Goal: Book appointment/travel/reservation

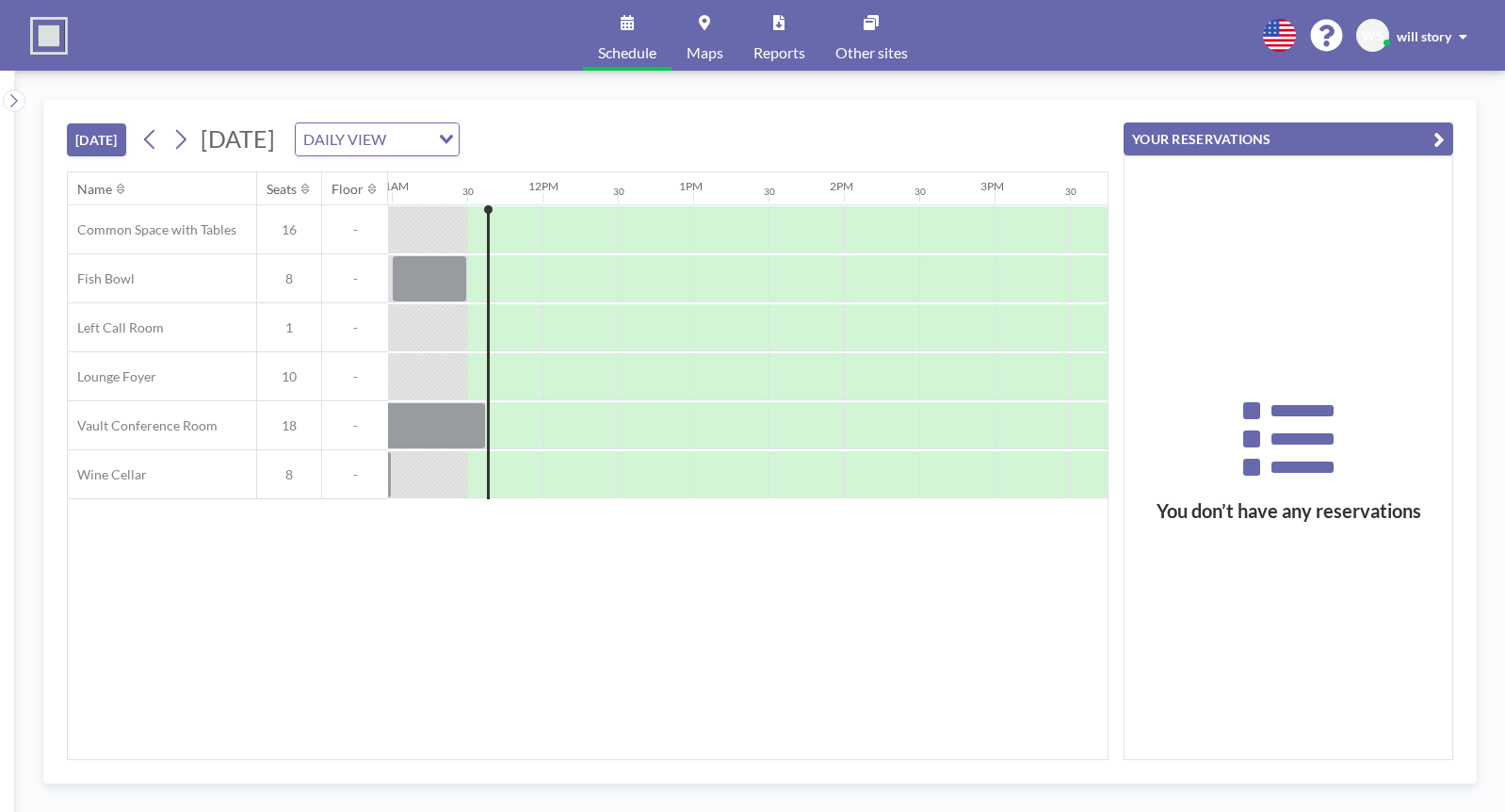
scroll to position [0, 1658]
click at [564, 486] on div at bounding box center [576, 474] width 76 height 47
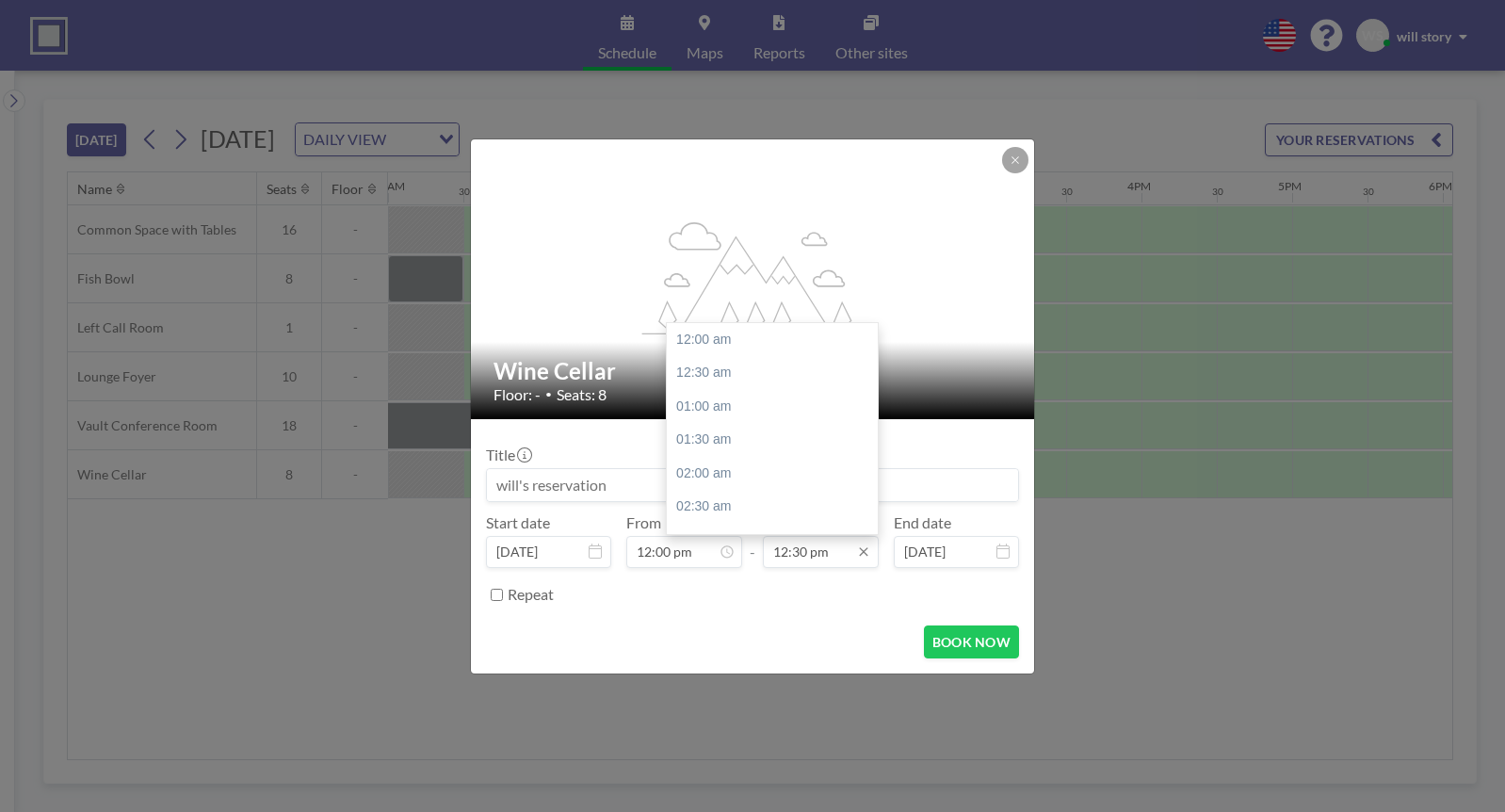
click at [820, 558] on input "12:30 pm" at bounding box center [821, 552] width 116 height 32
click at [721, 374] on div "01:00 pm" at bounding box center [773, 373] width 211 height 33
type input "01:00 pm"
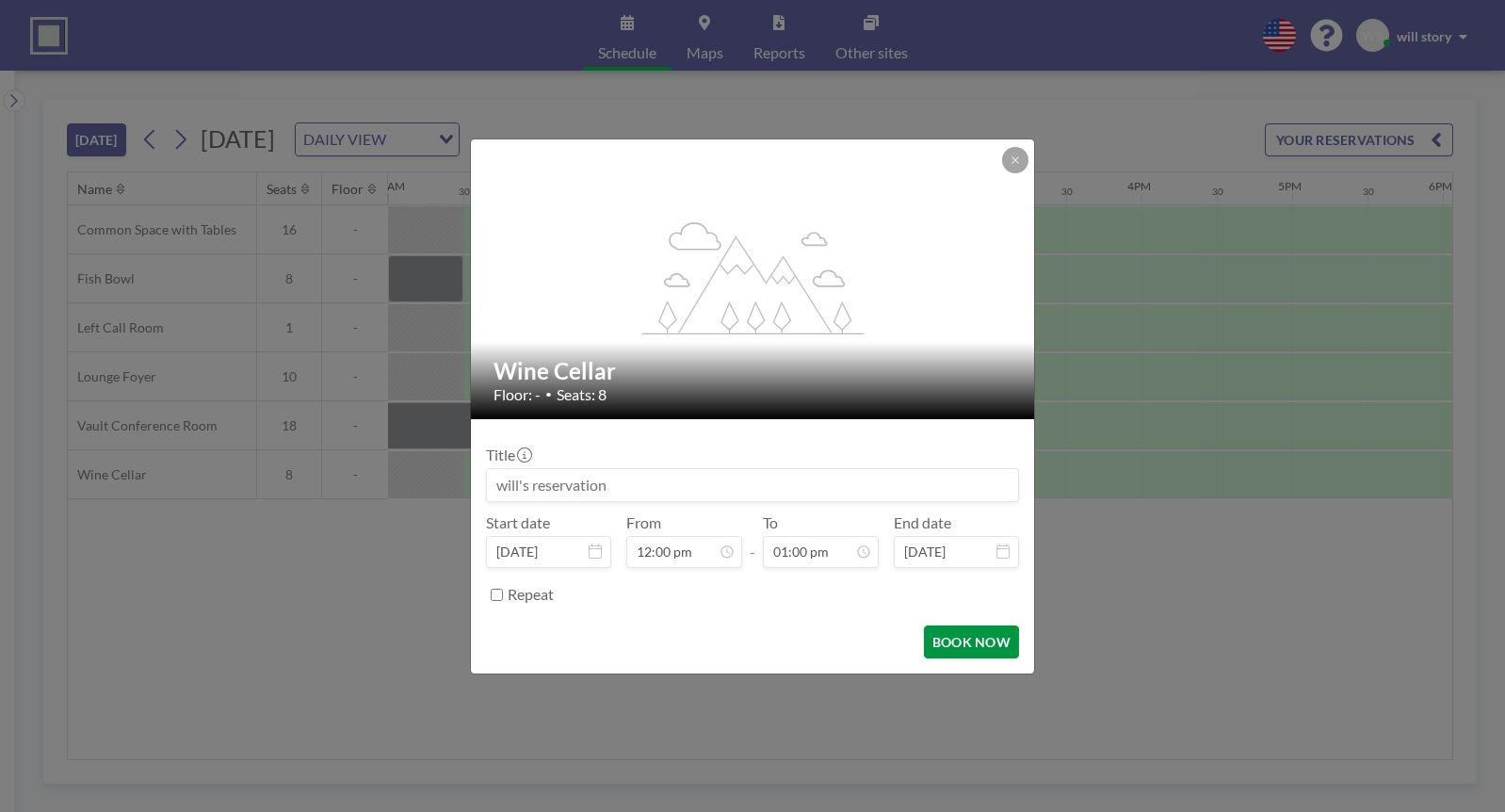
click at [960, 642] on button "BOOK NOW" at bounding box center [972, 641] width 95 height 32
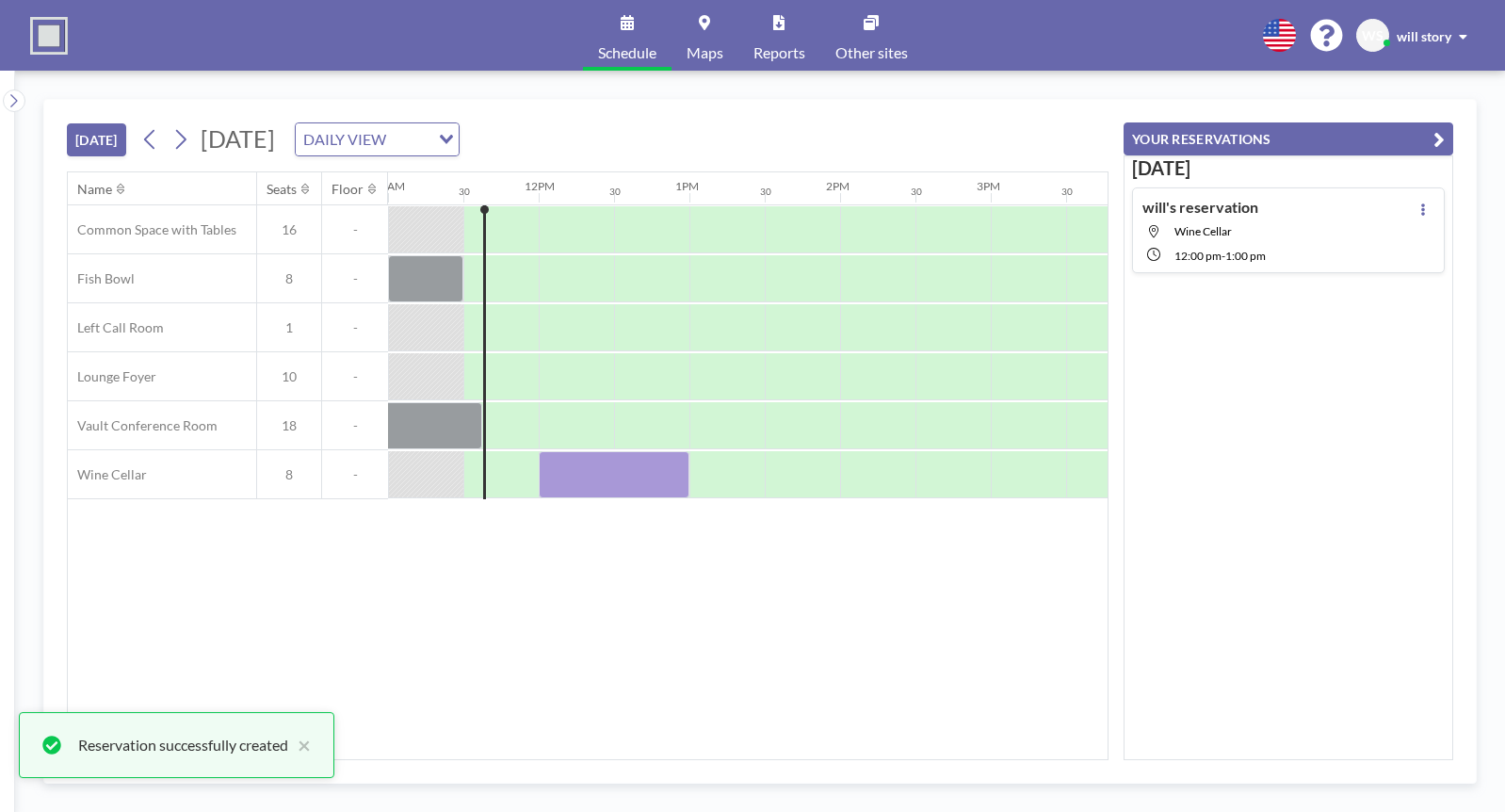
click at [1162, 60] on div "Schedule Maps Reports Other sites English Polski 日本語 Española WS will story" at bounding box center [752, 35] width 1505 height 71
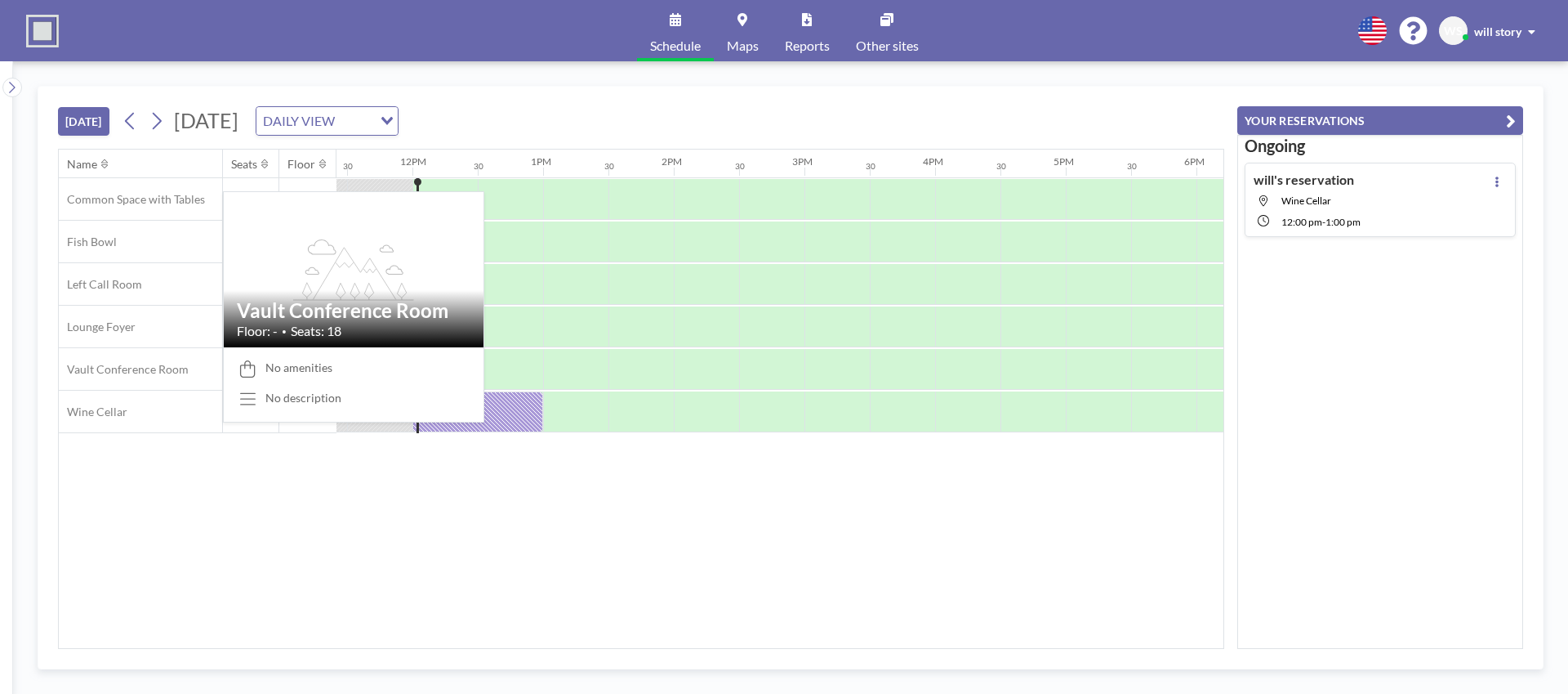
scroll to position [0, 1503]
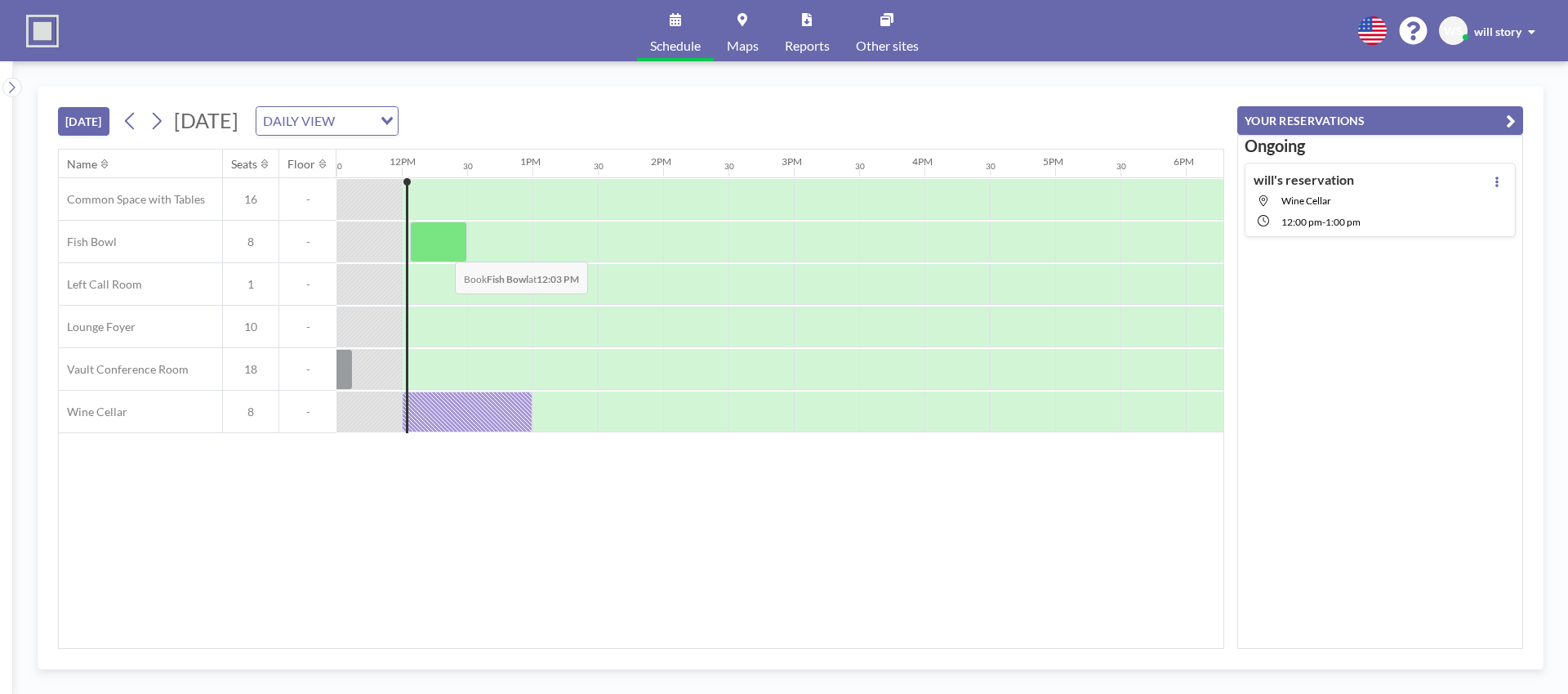
click at [442, 249] on div at bounding box center [438, 242] width 57 height 41
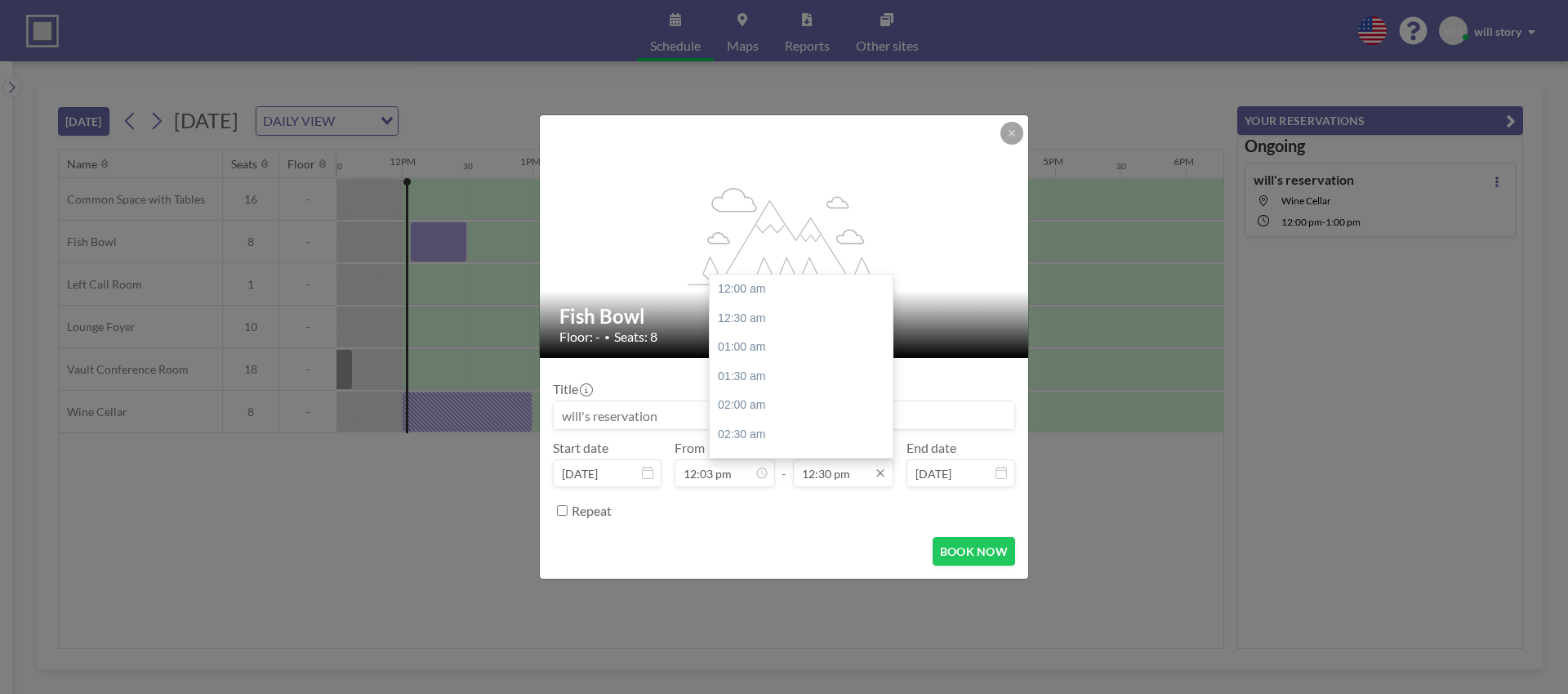
click at [823, 469] on input "12:30 pm" at bounding box center [843, 473] width 101 height 28
click at [765, 318] on div "01:00 pm" at bounding box center [801, 318] width 183 height 29
type input "01:00 pm"
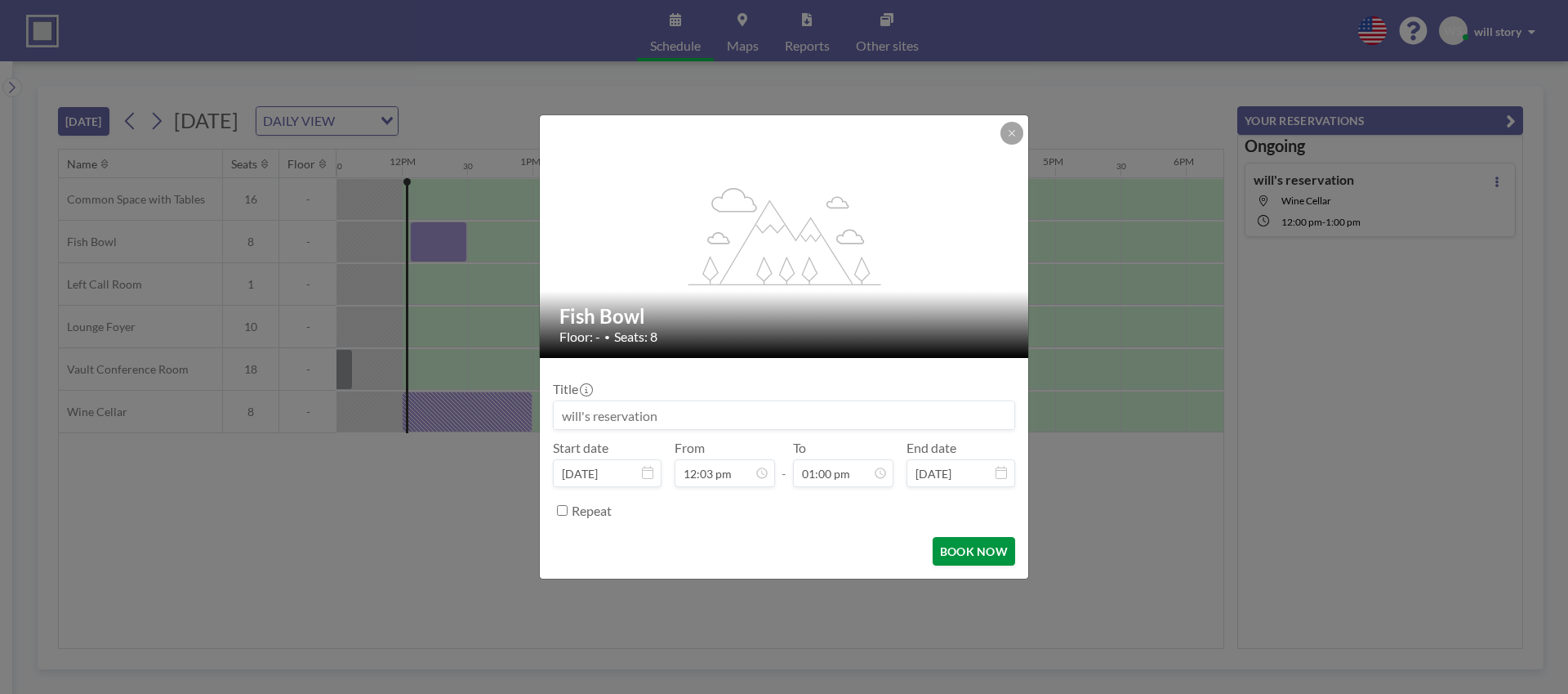
click at [979, 564] on button "BOOK NOW" at bounding box center [974, 551] width 83 height 28
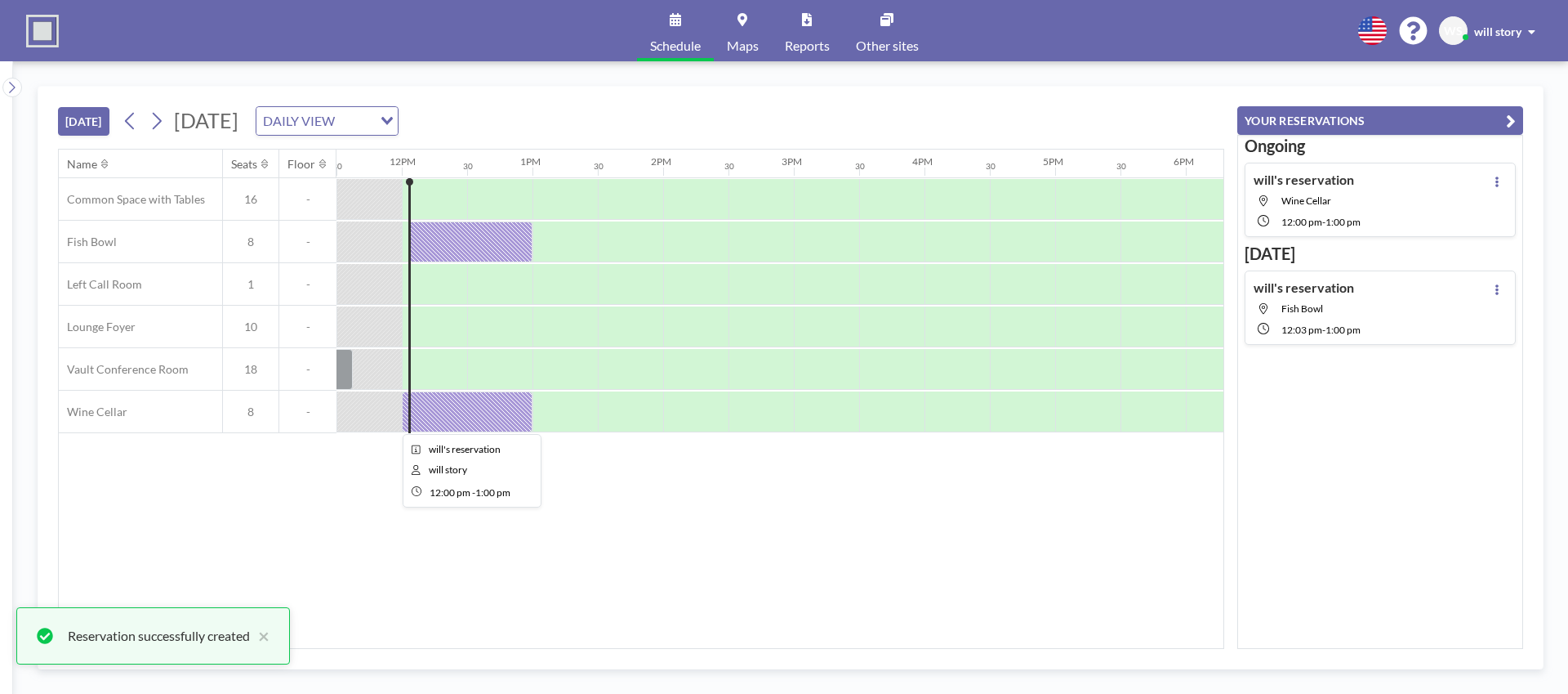
click at [472, 417] on div at bounding box center [467, 411] width 131 height 41
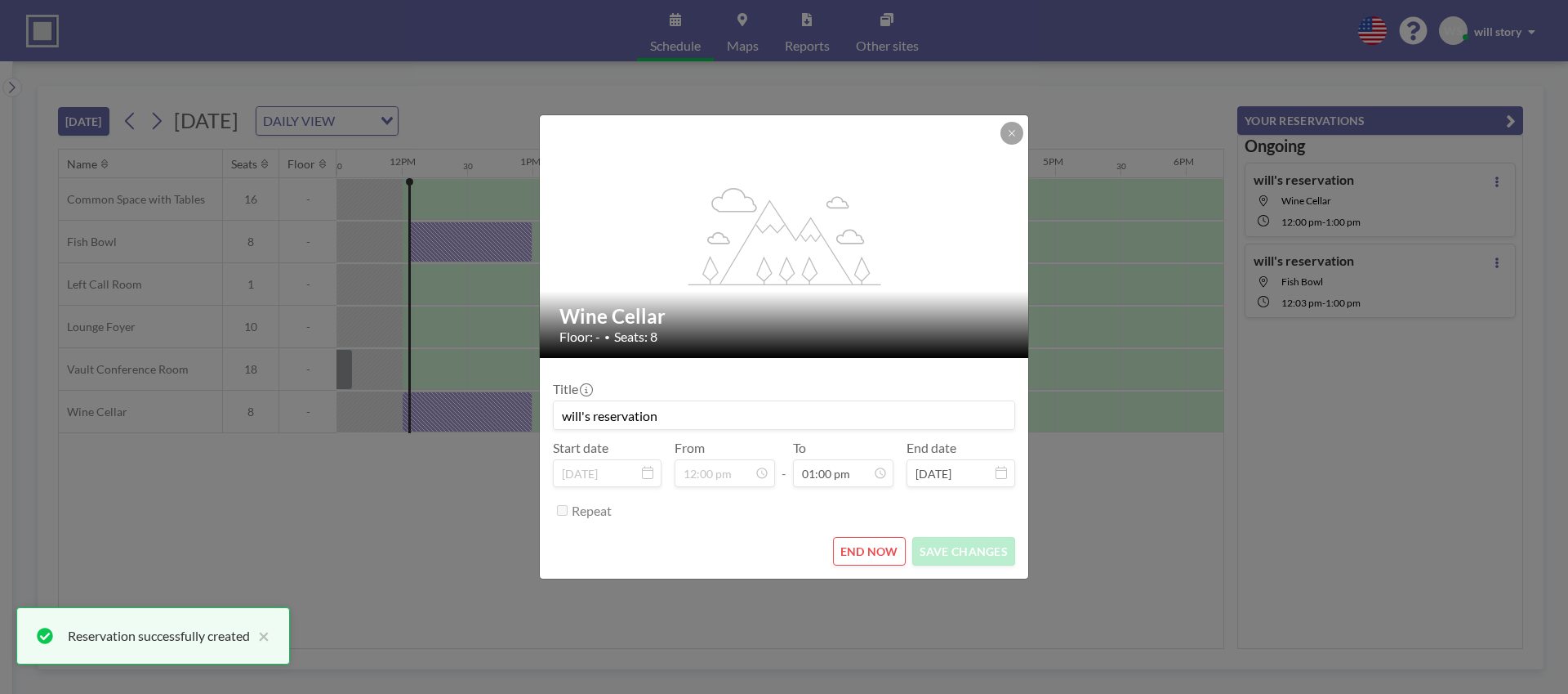
click at [862, 548] on button "END NOW" at bounding box center [869, 551] width 73 height 28
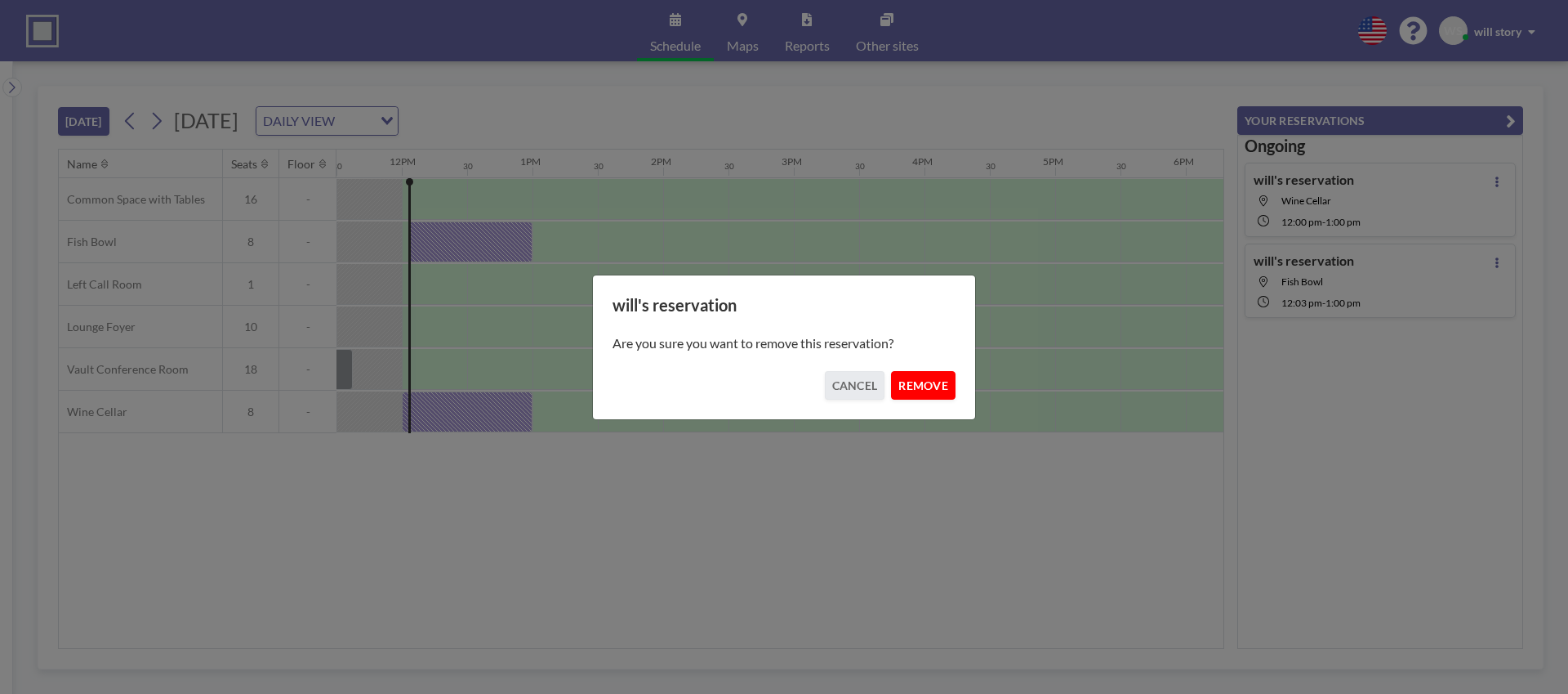
click at [935, 371] on button "REMOVE" at bounding box center [924, 384] width 65 height 28
